Goal: Information Seeking & Learning: Check status

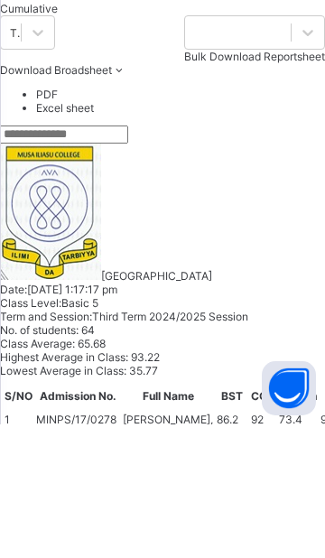
click at [58, 149] on span "Cumulative" at bounding box center [29, 143] width 58 height 14
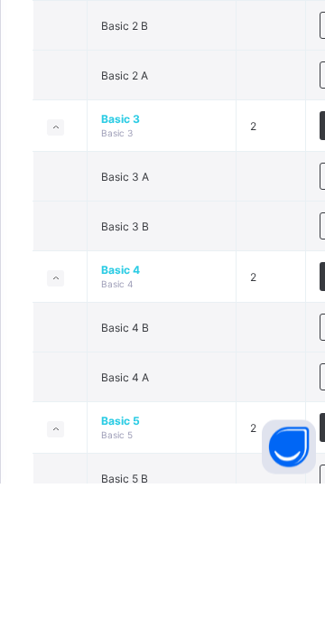
scroll to position [815, 0]
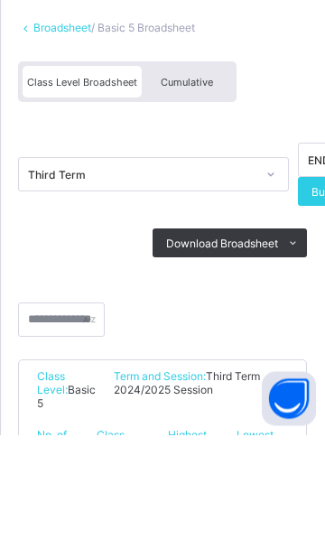
click at [200, 214] on div "Cumulative" at bounding box center [187, 206] width 90 height 32
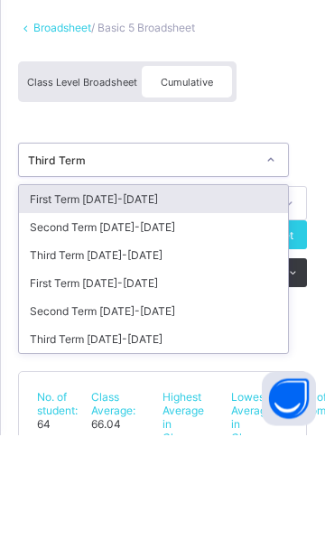
click at [153, 456] on div "Third Term 2024-2025" at bounding box center [153, 463] width 269 height 28
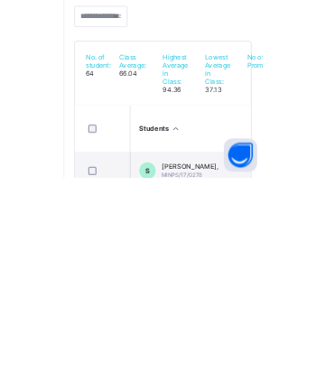
scroll to position [123, 0]
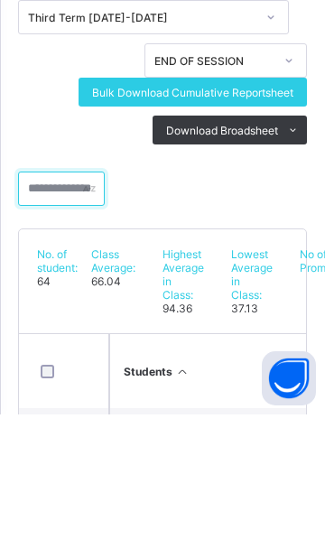
click at [50, 334] on input "text" at bounding box center [61, 332] width 87 height 34
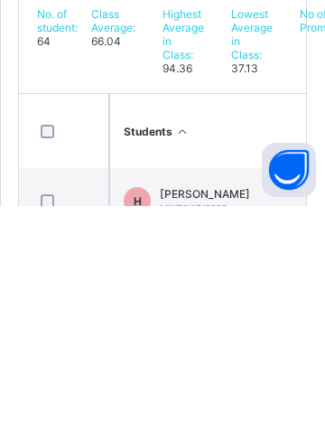
scroll to position [277, 0]
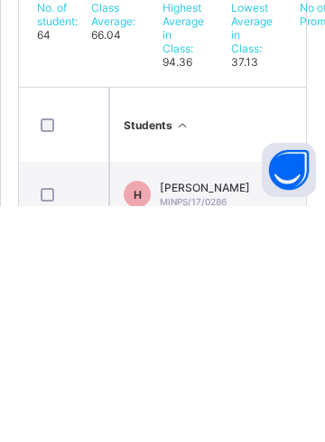
type input "****"
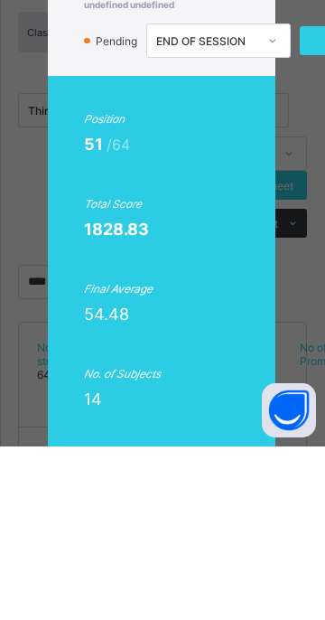
scroll to position [0, 2]
